Goal: Information Seeking & Learning: Learn about a topic

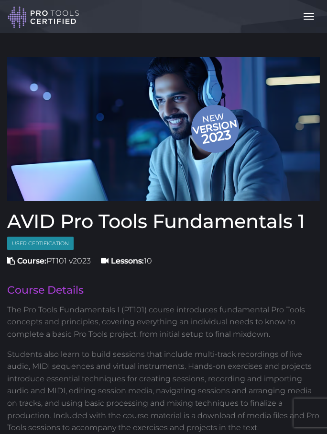
click at [310, 18] on button "Toggle navigation" at bounding box center [309, 16] width 21 height 16
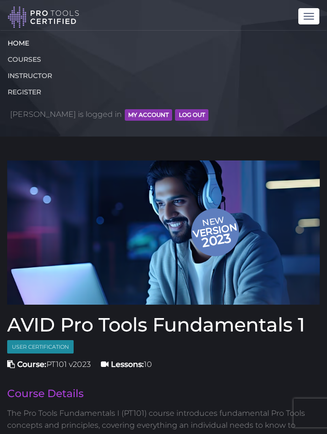
click at [32, 44] on link "HOME" at bounding box center [159, 43] width 319 height 16
click at [113, 108] on span "[PERSON_NAME] is logged in MY ACCOUNT Log Out" at bounding box center [109, 114] width 199 height 29
click at [125, 112] on button "MY ACCOUNT" at bounding box center [148, 114] width 47 height 11
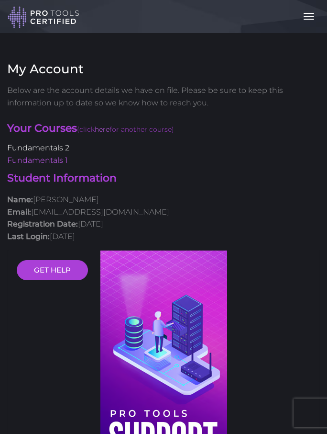
click at [45, 143] on link "Fundamentals 2" at bounding box center [38, 147] width 62 height 9
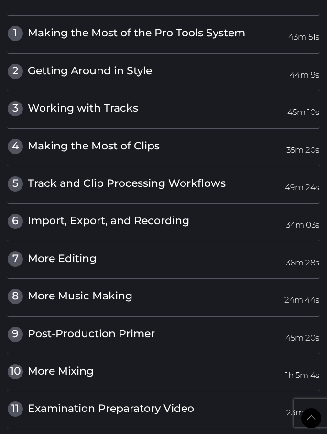
scroll to position [1254, 0]
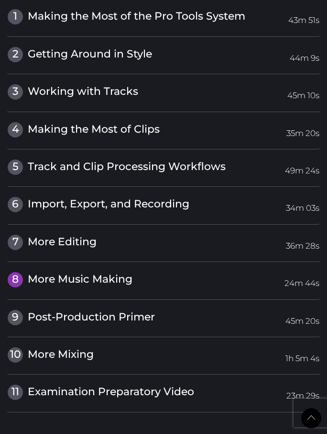
click at [122, 272] on span "More Music Making" at bounding box center [80, 278] width 105 height 13
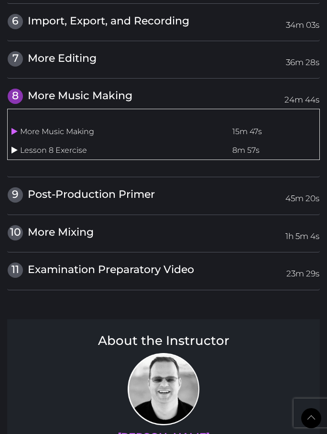
click at [15, 146] on icon at bounding box center [14, 150] width 6 height 8
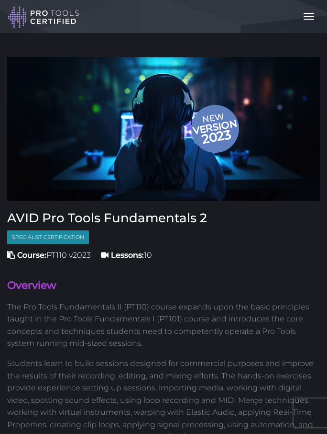
scroll to position [1254, 0]
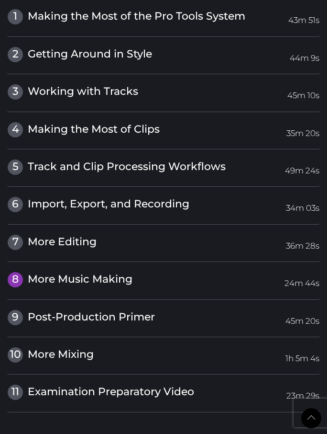
click at [171, 271] on link "8 More Music Making 24m 44s" at bounding box center [163, 279] width 313 height 16
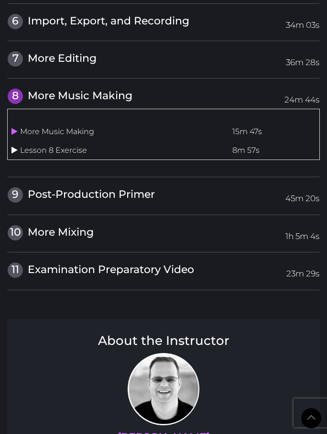
click at [13, 146] on icon at bounding box center [14, 150] width 6 height 8
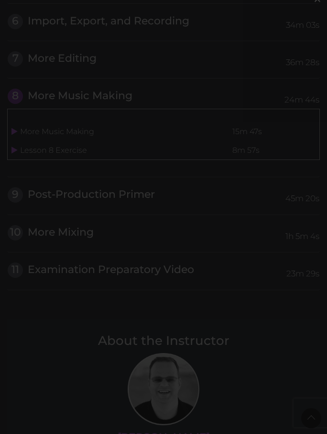
click at [61, 194] on div "×" at bounding box center [163, 217] width 327 height 434
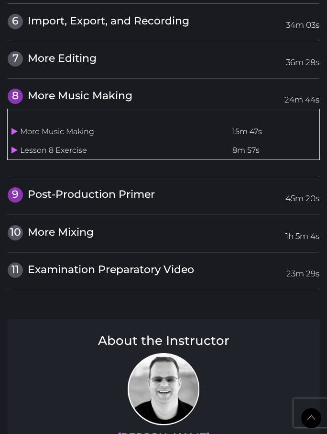
click at [45, 188] on span "Post-Production Primer" at bounding box center [91, 194] width 127 height 13
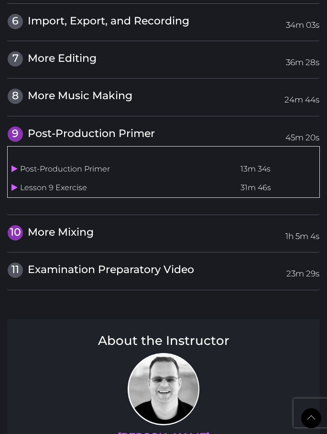
click at [119, 224] on link "10 More Mixing 1h 5m 4s" at bounding box center [163, 232] width 313 height 16
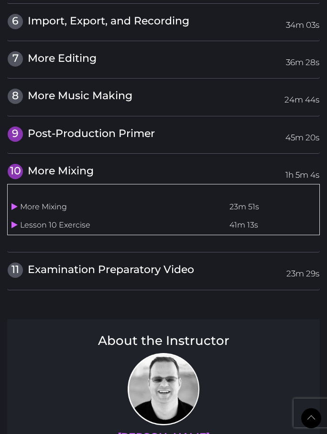
click at [155, 126] on link "9 Post-Production Primer 45m 20s" at bounding box center [163, 134] width 313 height 16
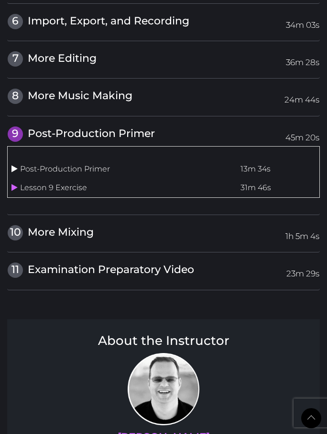
click at [13, 165] on icon at bounding box center [14, 169] width 6 height 8
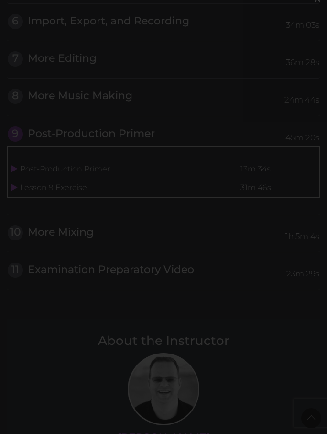
click at [131, 195] on div "×" at bounding box center [163, 217] width 327 height 434
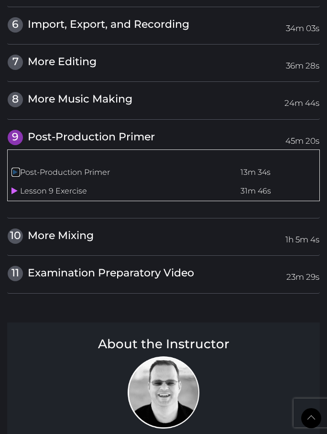
scroll to position [1251, 0]
click at [36, 182] on td "Lesson 9 Exercise" at bounding box center [122, 191] width 229 height 19
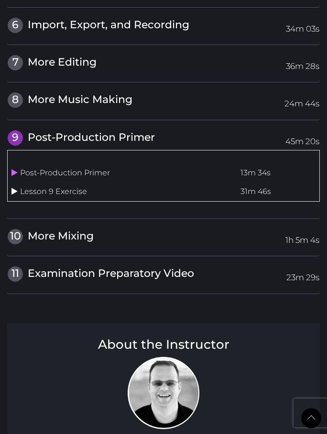
scroll to position [1252, 0]
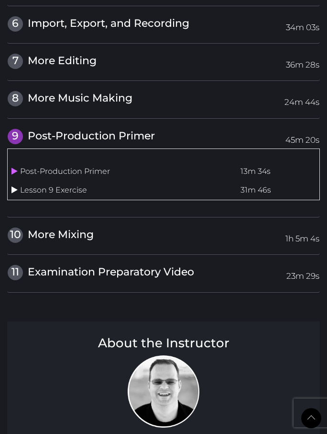
click at [16, 186] on icon at bounding box center [14, 190] width 6 height 8
